Goal: Task Accomplishment & Management: Manage account settings

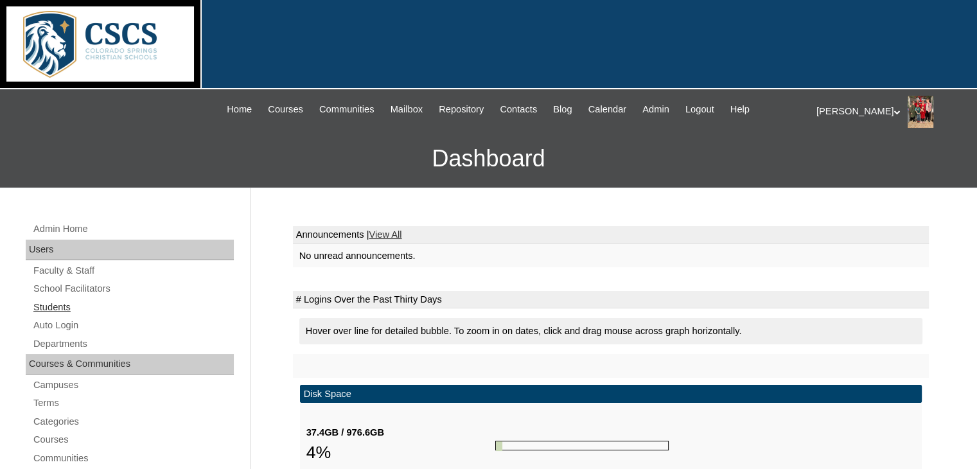
click at [55, 302] on link "Students" at bounding box center [133, 307] width 202 height 16
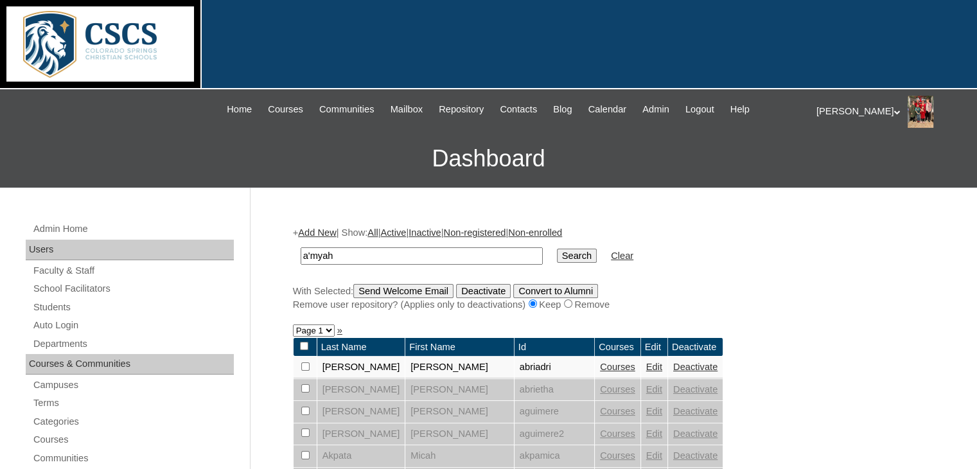
type input "a'myah"
click at [557, 248] on input "Search" at bounding box center [577, 255] width 40 height 14
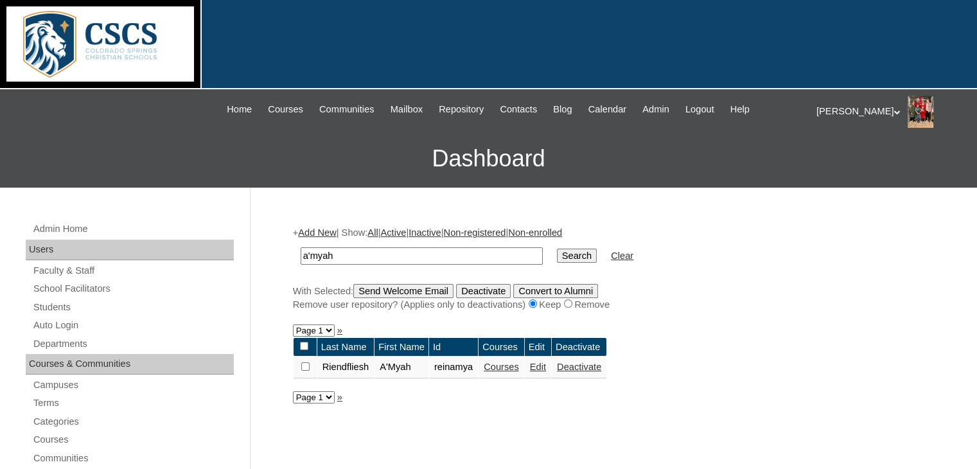
click at [543, 367] on link "Edit" at bounding box center [538, 366] width 16 height 10
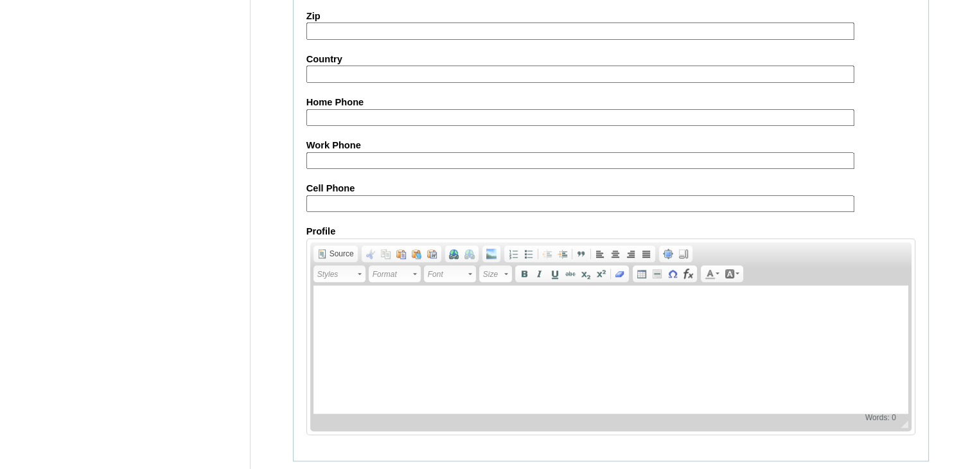
scroll to position [1502, 0]
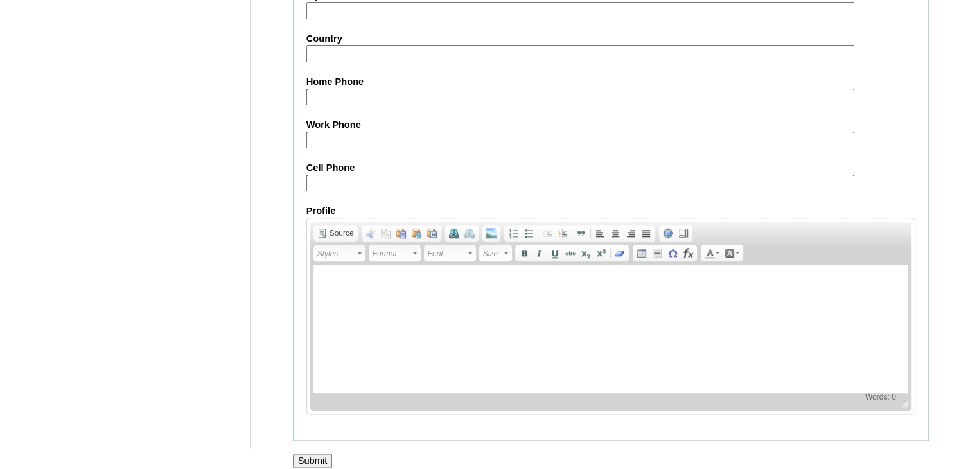
click at [313, 453] on input "Submit" at bounding box center [313, 460] width 40 height 14
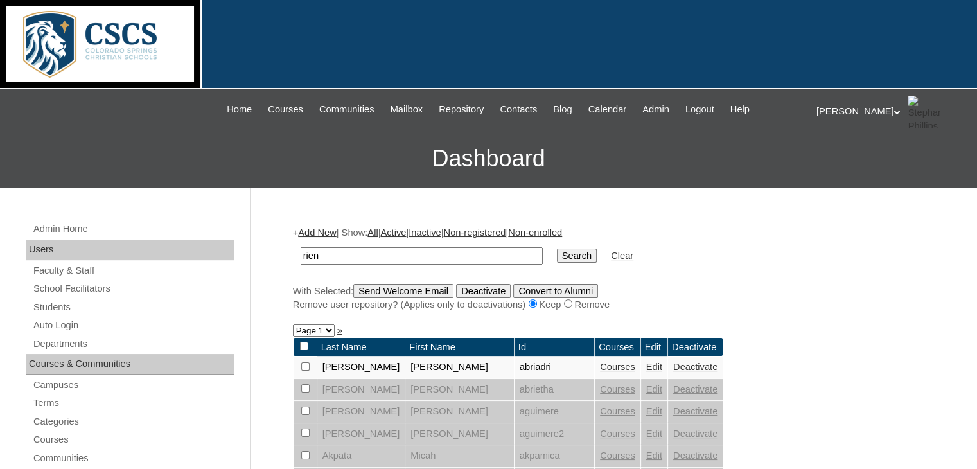
type input "rien"
click at [557, 248] on input "Search" at bounding box center [577, 255] width 40 height 14
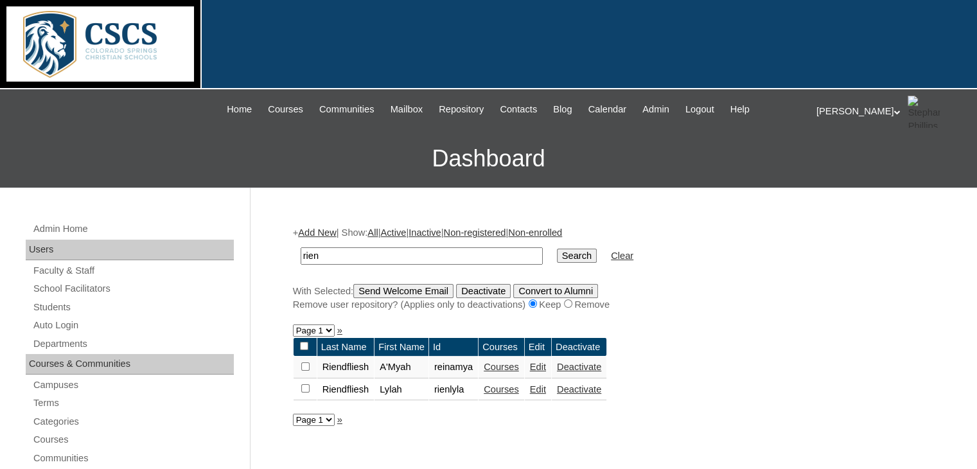
click at [546, 367] on link "Edit" at bounding box center [538, 366] width 16 height 10
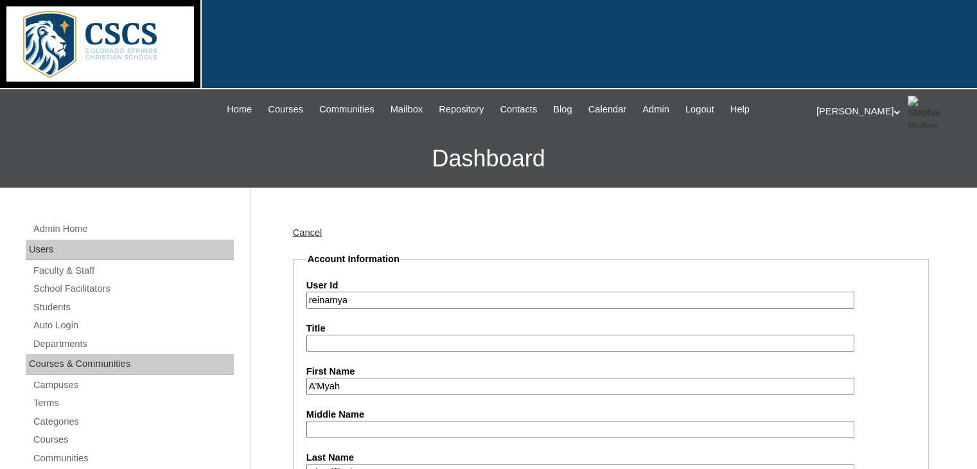
click at [318, 296] on input "reinamya" at bounding box center [580, 299] width 548 height 17
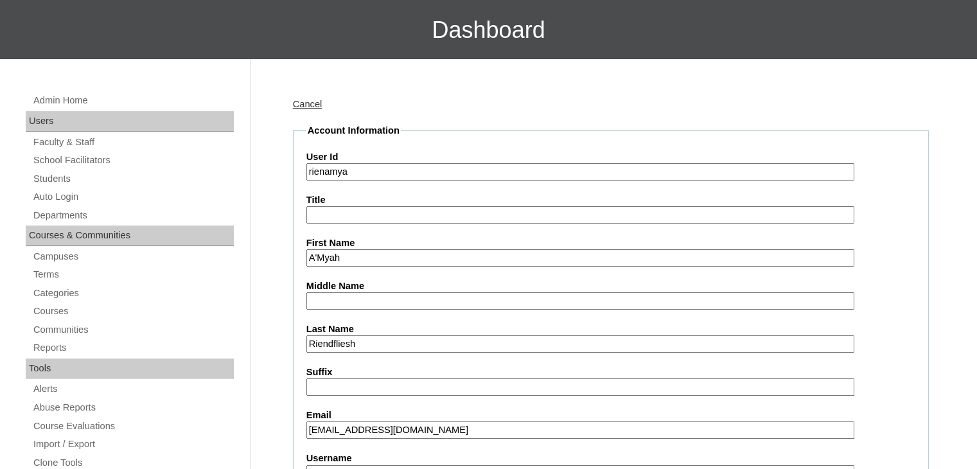
scroll to position [257, 0]
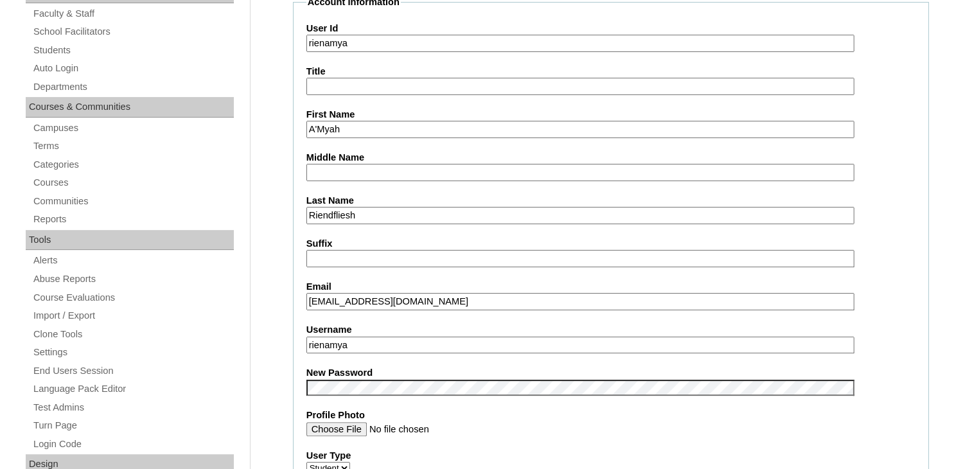
type input "rienamya"
